Goal: Information Seeking & Learning: Find specific fact

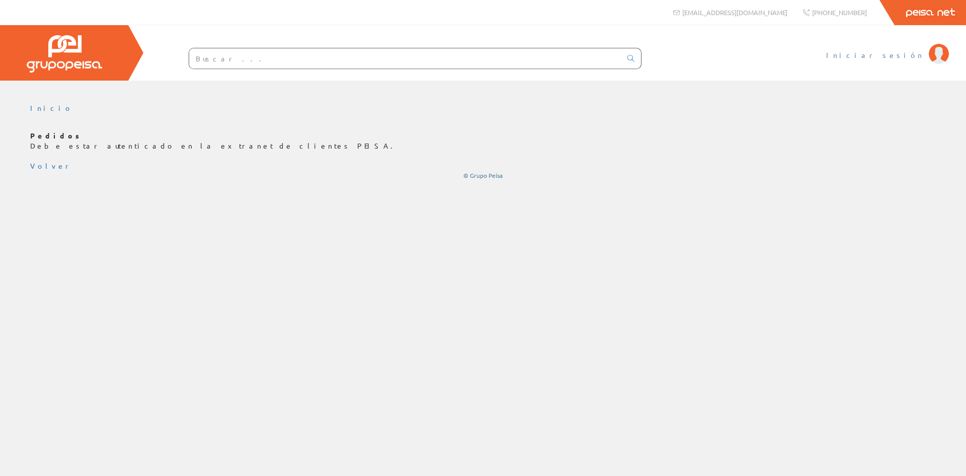
click at [894, 55] on span "Iniciar sesión" at bounding box center [875, 55] width 98 height 10
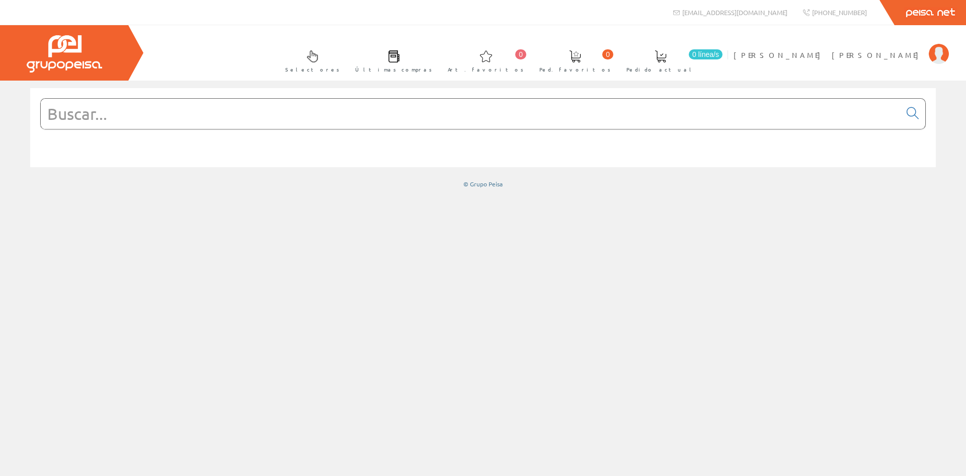
click at [147, 118] on input "text" at bounding box center [471, 114] width 860 height 30
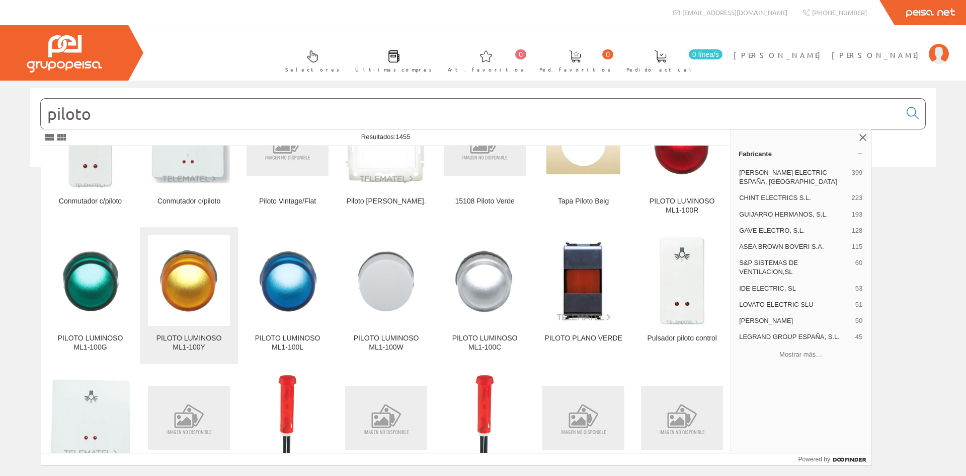
scroll to position [50, 0]
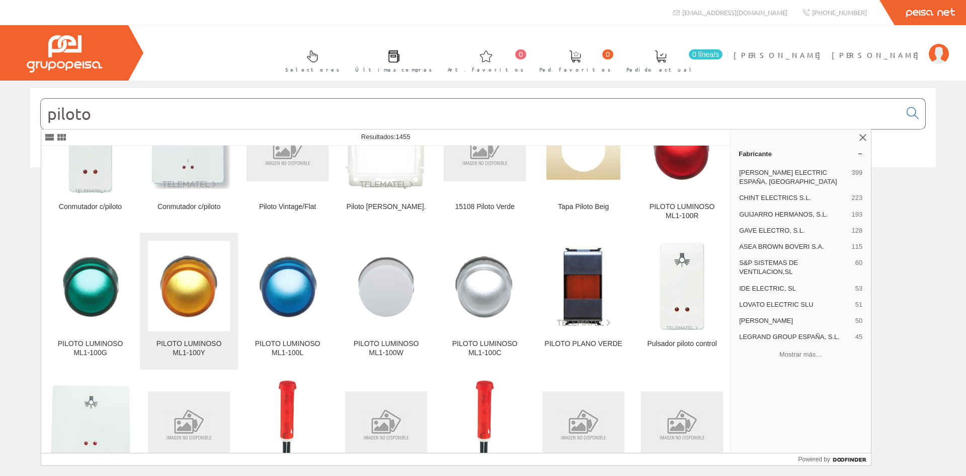
type input "piloto"
click at [205, 294] on img at bounding box center [189, 286] width 82 height 82
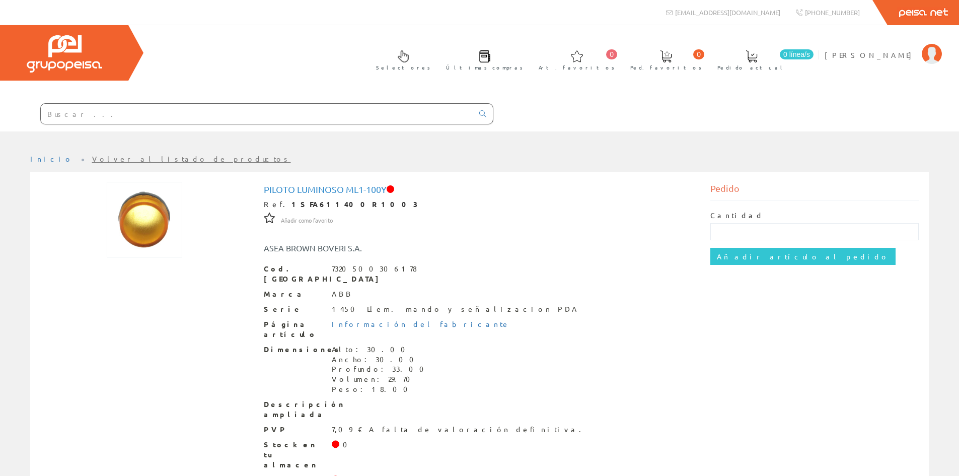
click at [167, 213] on img at bounding box center [144, 219] width 75 height 75
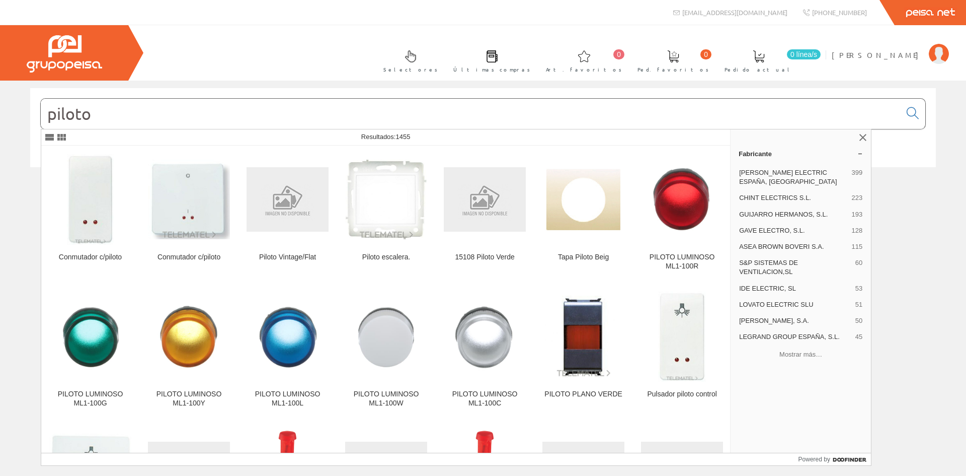
click at [150, 110] on input "piloto" at bounding box center [471, 114] width 860 height 30
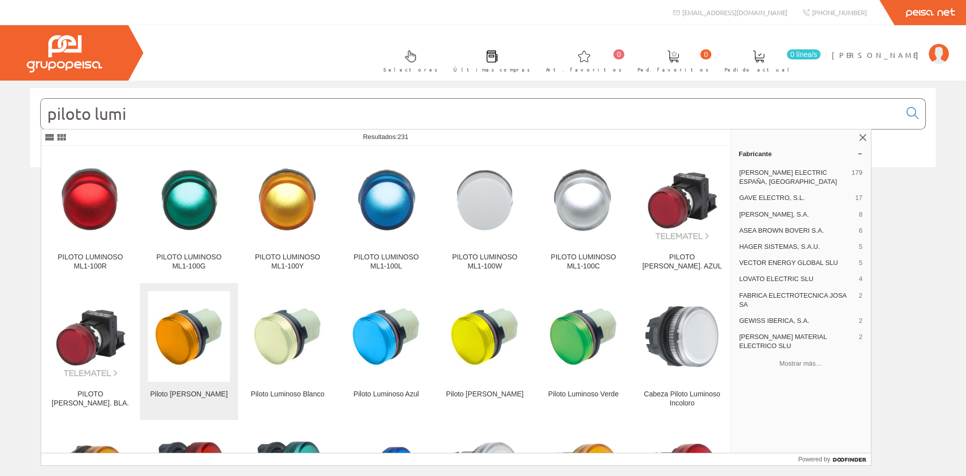
type input "piloto lumi"
click at [189, 343] on img at bounding box center [189, 336] width 82 height 82
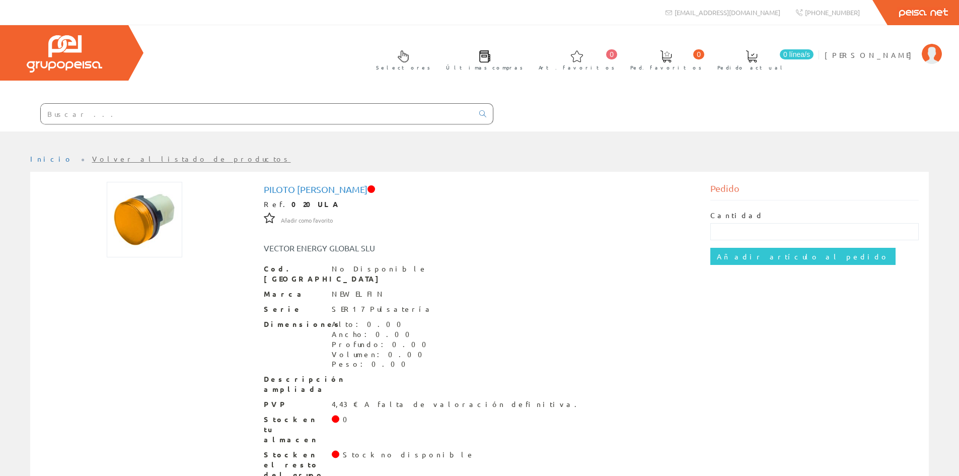
scroll to position [7, 0]
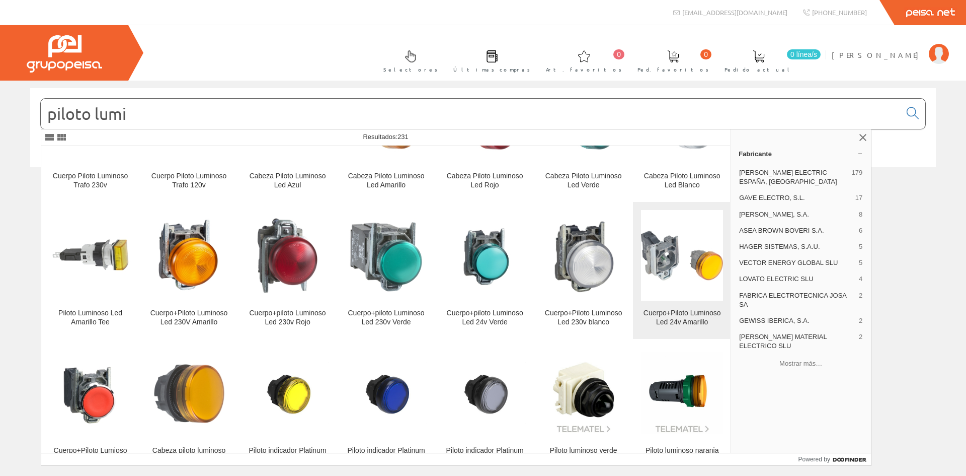
scroll to position [1057, 0]
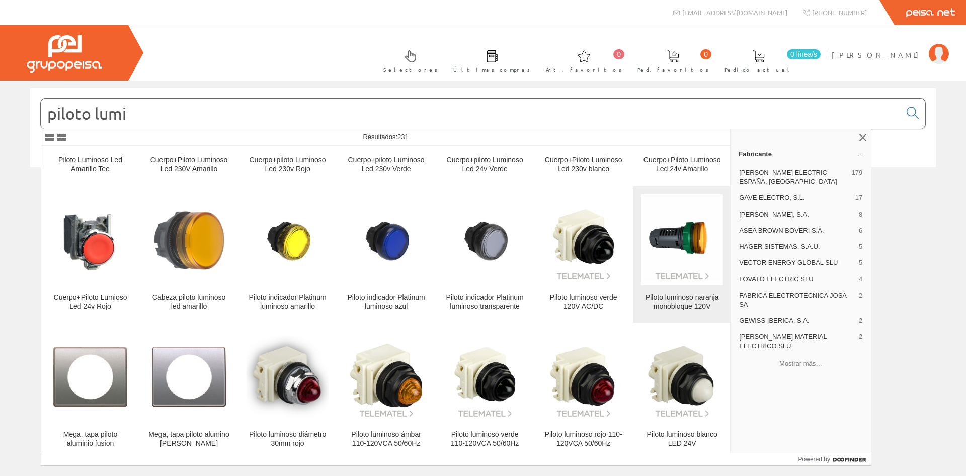
click at [669, 242] on img at bounding box center [682, 239] width 82 height 82
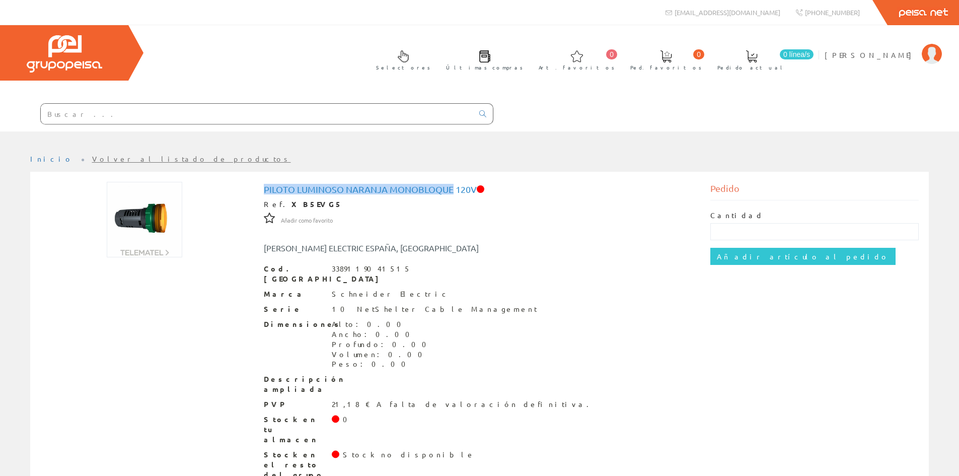
drag, startPoint x: 263, startPoint y: 192, endPoint x: 451, endPoint y: 191, distance: 188.2
click at [451, 191] on div "Piloto luminoso naranja monobloque 120V Ref. XB5EVG5 Añadir como favorito Añadi…" at bounding box center [479, 333] width 447 height 303
copy h1 "Piloto luminoso naranja monobloque"
click at [97, 118] on input "text" at bounding box center [257, 114] width 432 height 20
paste input "Piloto luminoso naranja monobloque"
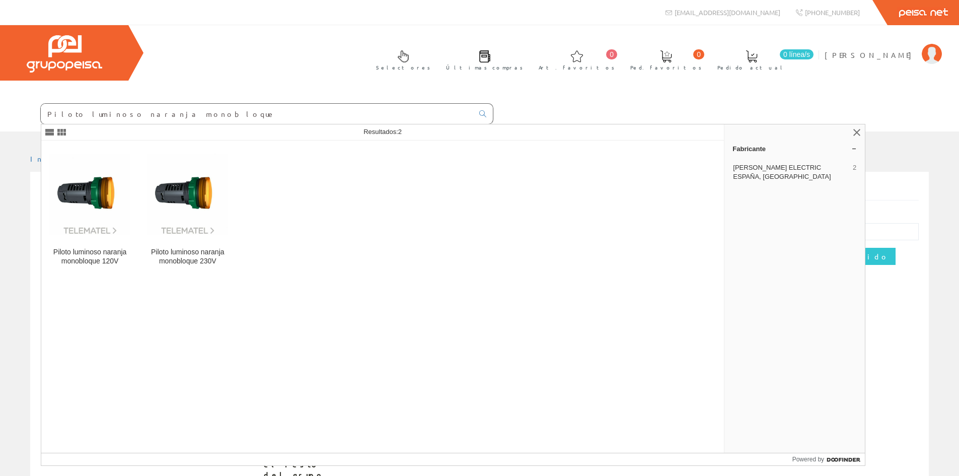
click at [174, 116] on input "Piloto luminoso naranja monobloque" at bounding box center [257, 114] width 432 height 20
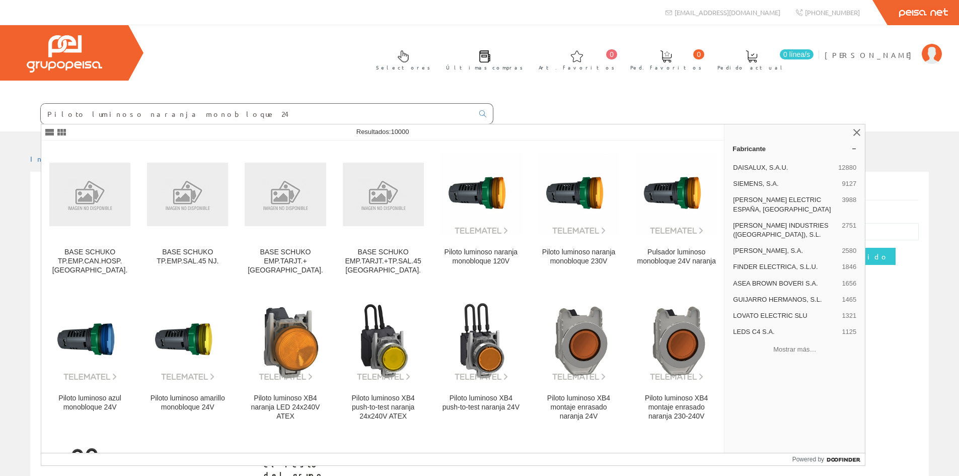
type input "Piloto luminoso naranja monobloque 24"
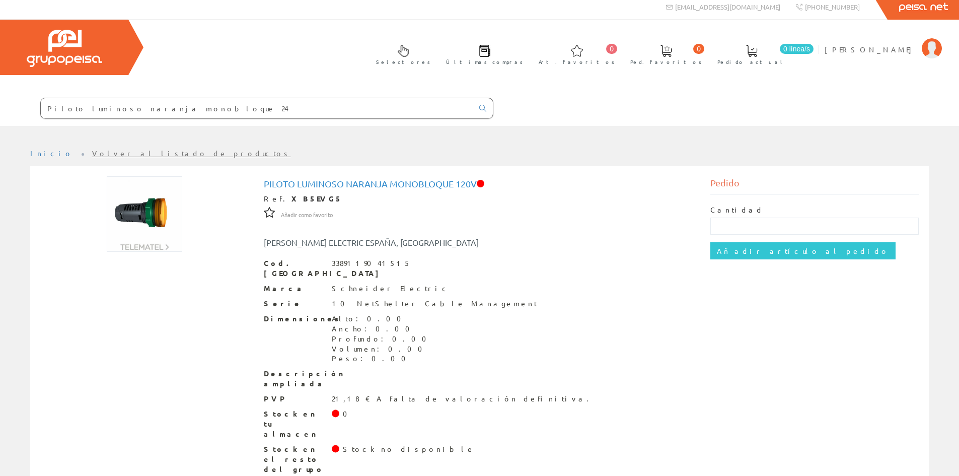
scroll to position [7, 0]
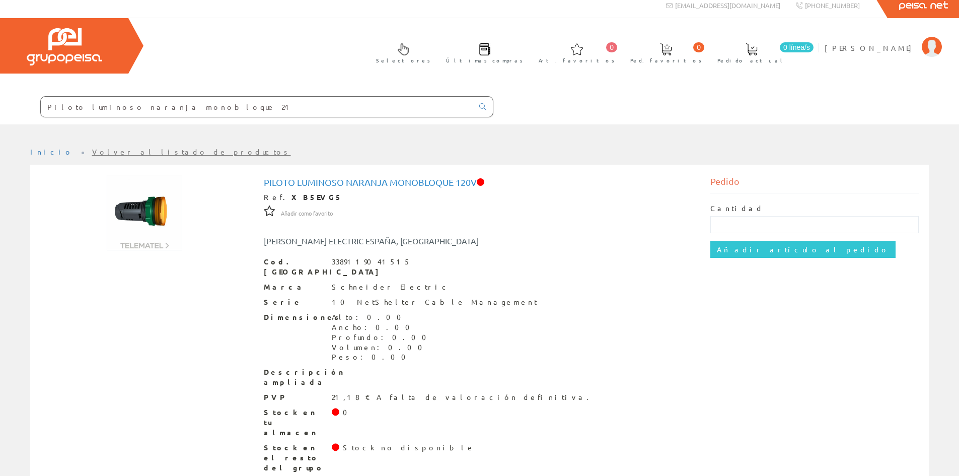
drag, startPoint x: 208, startPoint y: 112, endPoint x: 100, endPoint y: 107, distance: 108.8
click at [100, 107] on input "Piloto luminoso naranja monobloque 24" at bounding box center [257, 107] width 432 height 20
click at [119, 108] on input "Piloto luminoso naranja monobloque 24" at bounding box center [257, 107] width 432 height 20
drag, startPoint x: 166, startPoint y: 107, endPoint x: 99, endPoint y: 109, distance: 67.0
click at [99, 109] on input "Piloto luminoso naranja monobloque 24" at bounding box center [257, 107] width 432 height 20
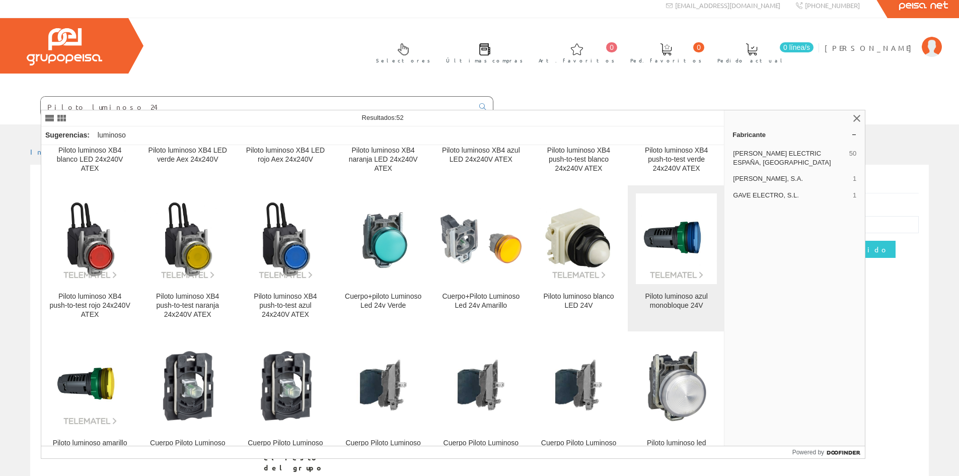
scroll to position [105, 0]
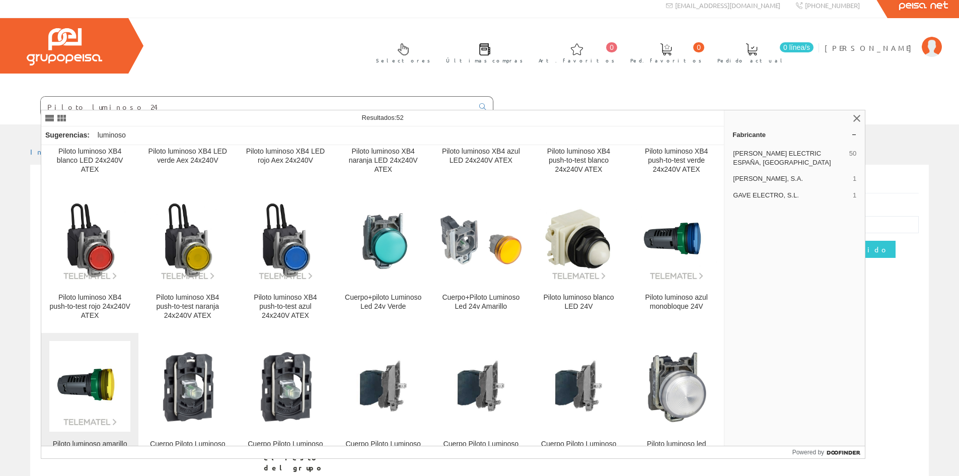
type input "Piloto luminoso 24"
click at [113, 373] on img at bounding box center [89, 385] width 81 height 81
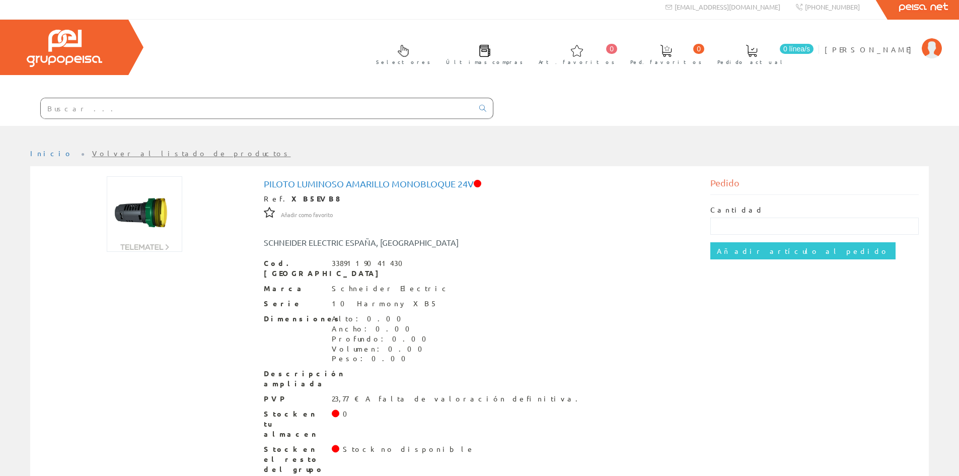
scroll to position [7, 0]
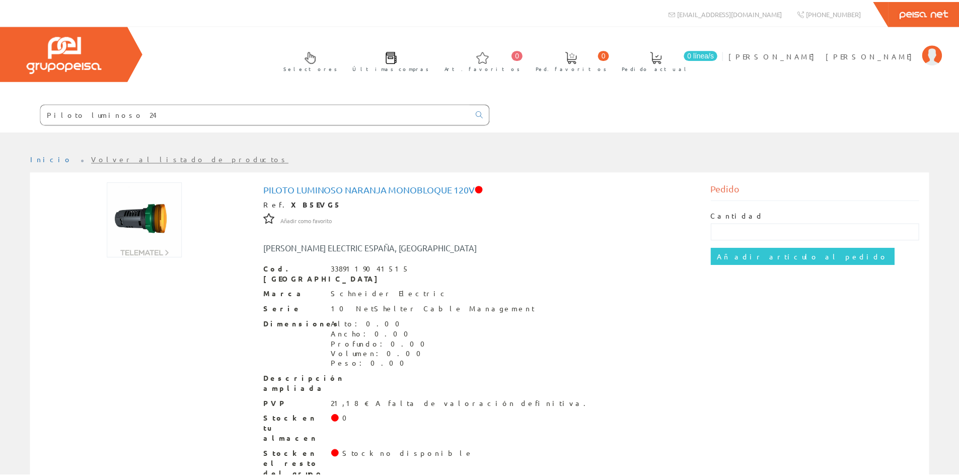
scroll to position [7, 0]
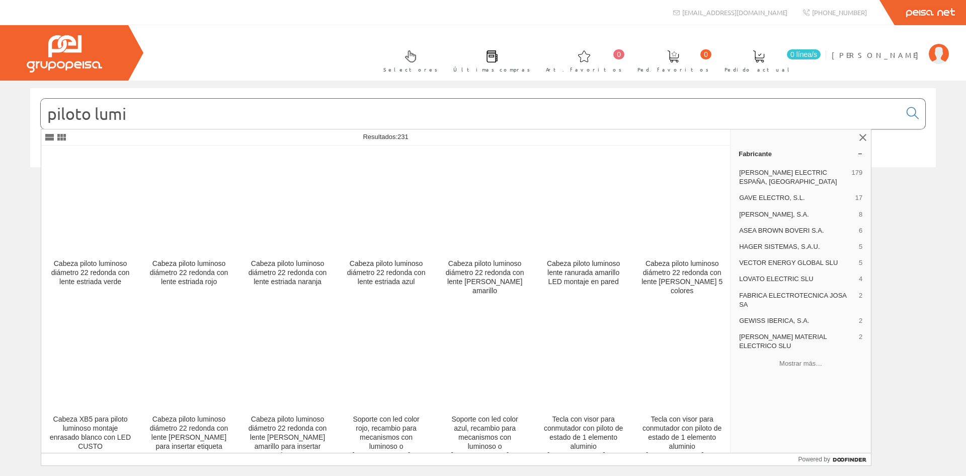
scroll to position [4408, 0]
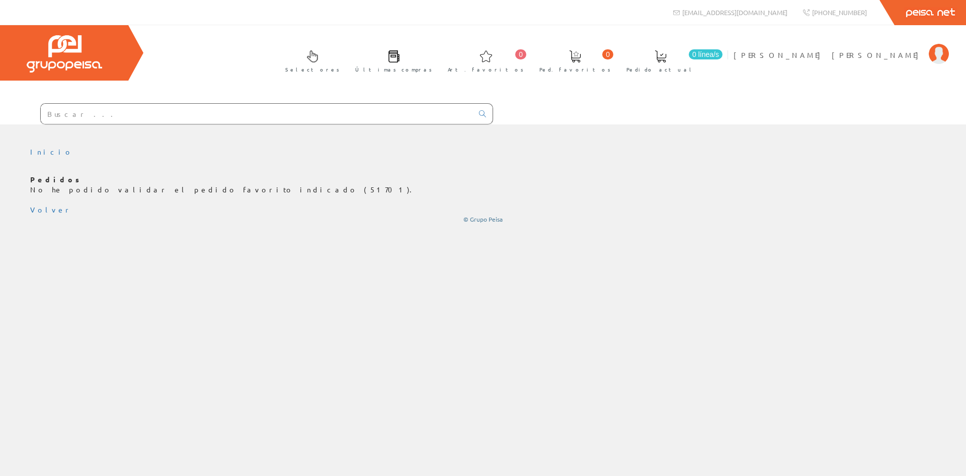
click at [152, 120] on input "text" at bounding box center [257, 114] width 432 height 20
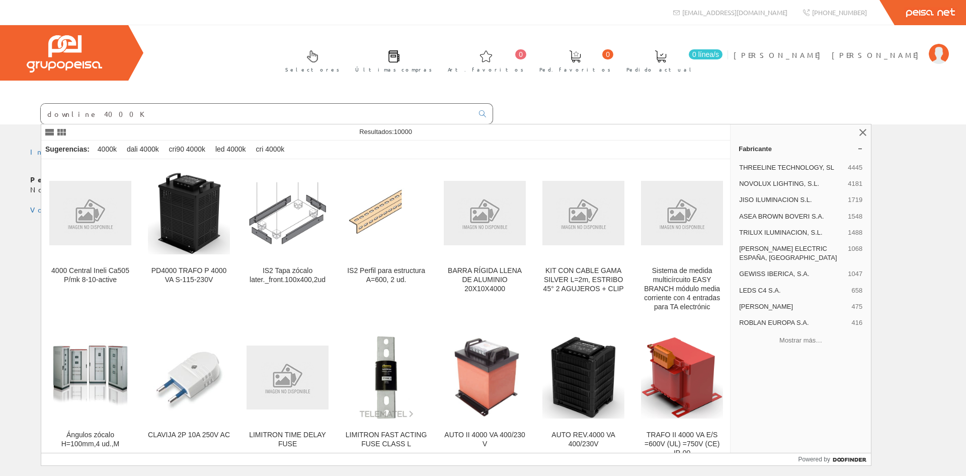
type input "downline 4000K"
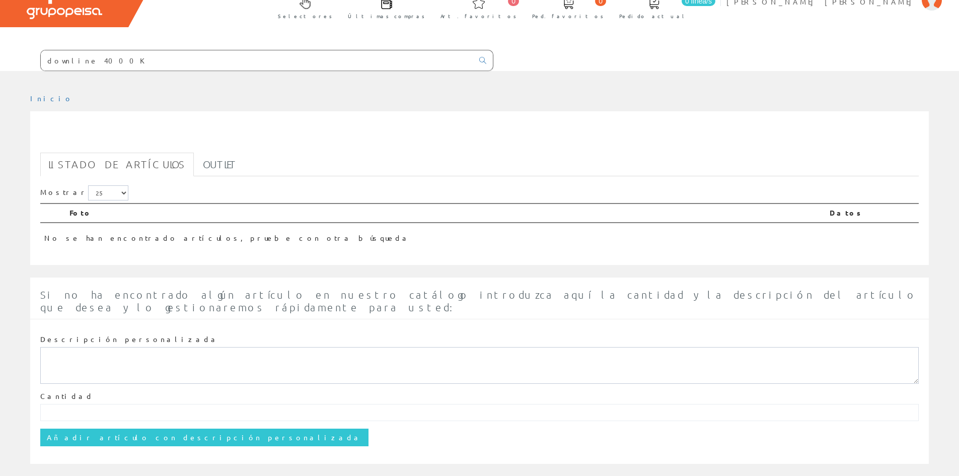
scroll to position [58, 0]
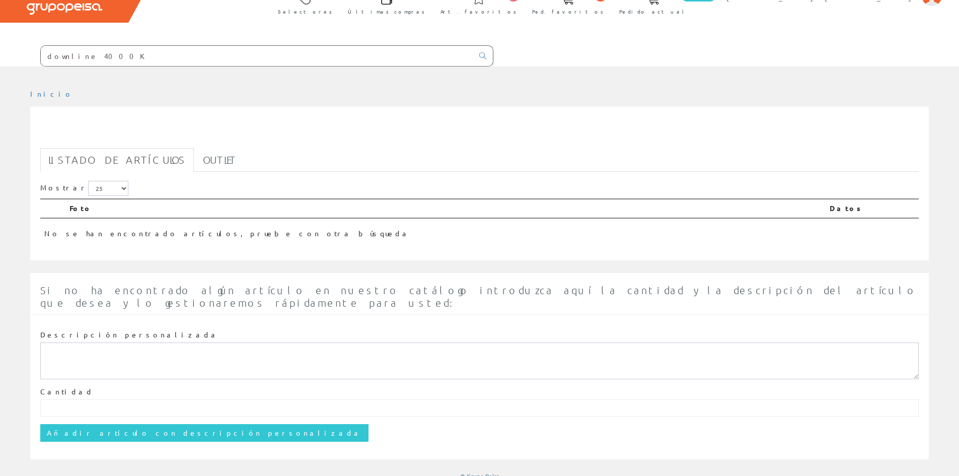
click at [76, 56] on input "downline 4000K" at bounding box center [257, 56] width 432 height 20
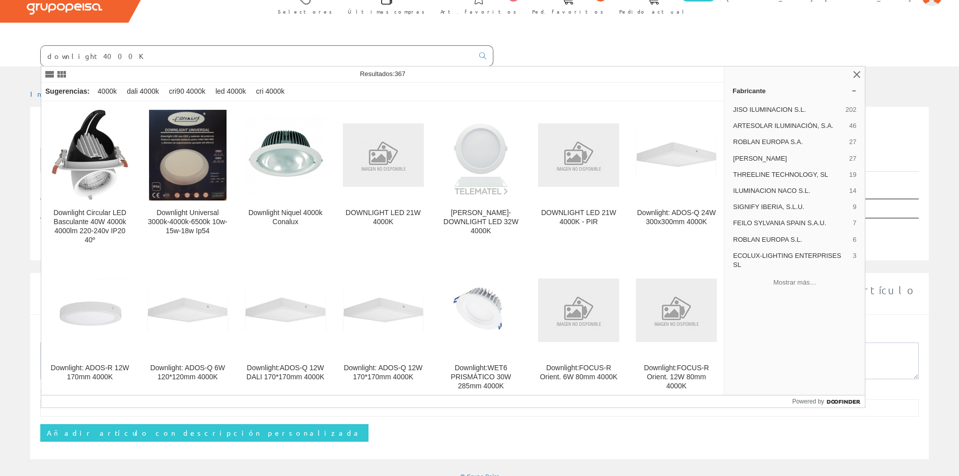
type input "downlight 4000K"
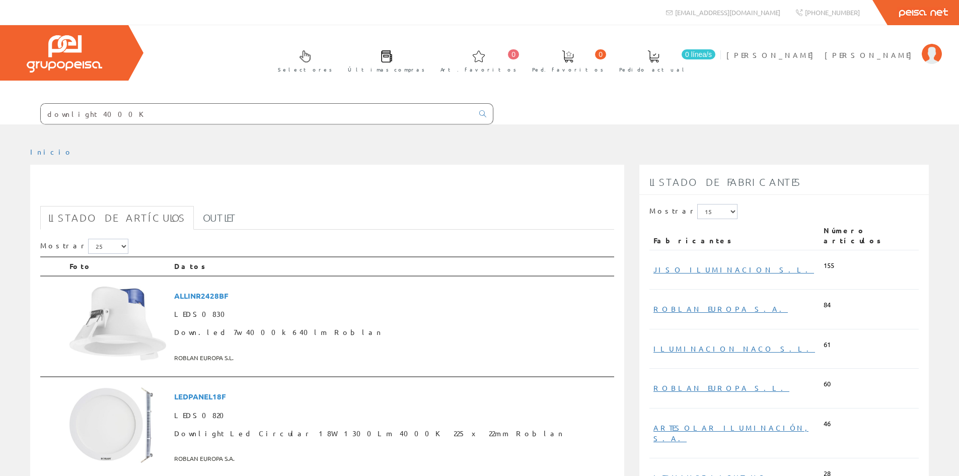
click at [121, 114] on input "downlight 4000K" at bounding box center [257, 114] width 432 height 20
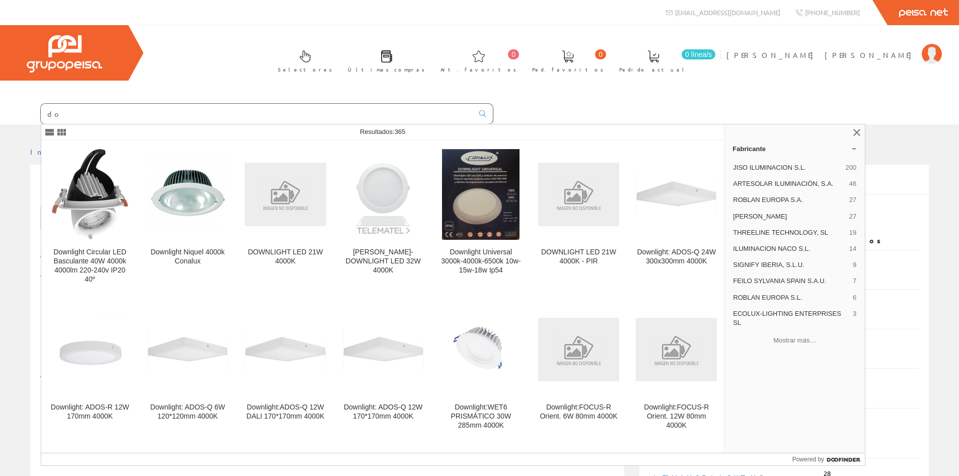
type input "d"
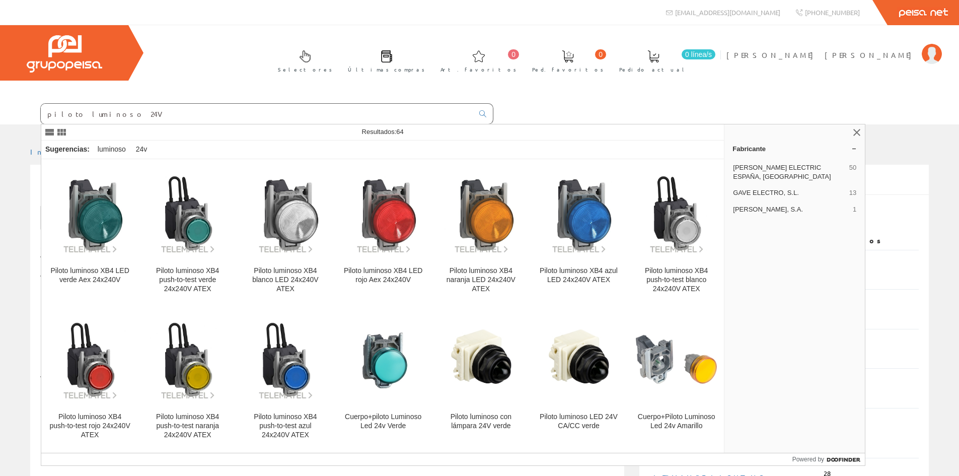
type input "piloto luminoso 24V"
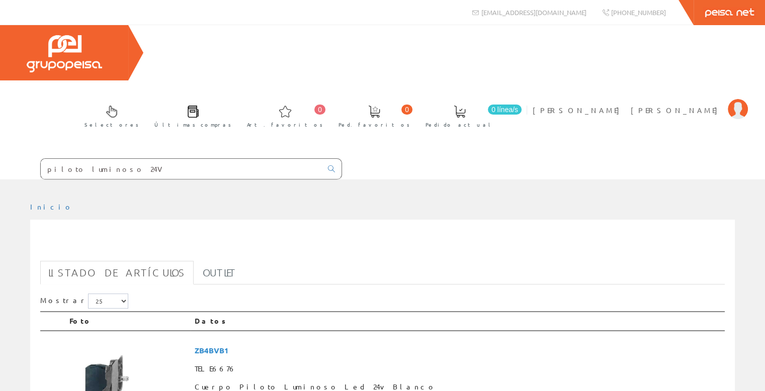
drag, startPoint x: 123, startPoint y: 114, endPoint x: 0, endPoint y: 120, distance: 122.9
click at [0, 159] on form "piloto luminoso 24V" at bounding box center [171, 169] width 342 height 21
paste input "XB7EV08BP"
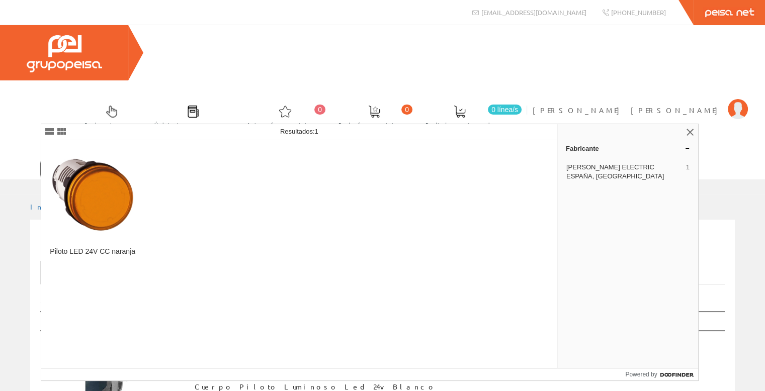
type input "XB7EV08BP"
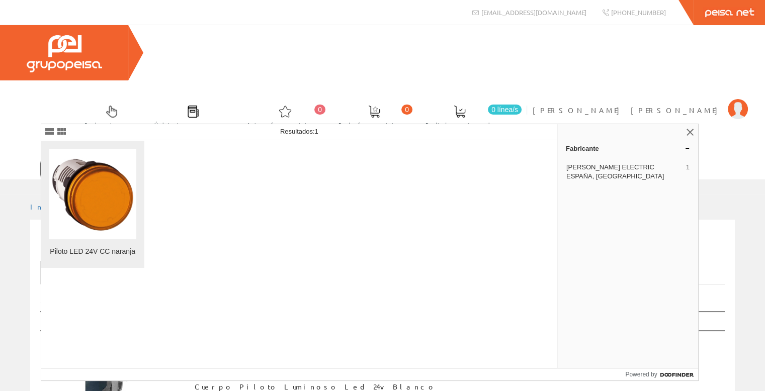
click at [103, 194] on img at bounding box center [92, 193] width 87 height 87
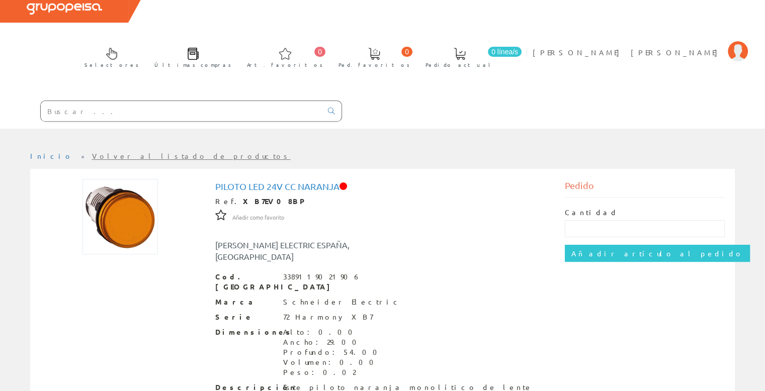
scroll to position [101, 0]
